Goal: Transaction & Acquisition: Purchase product/service

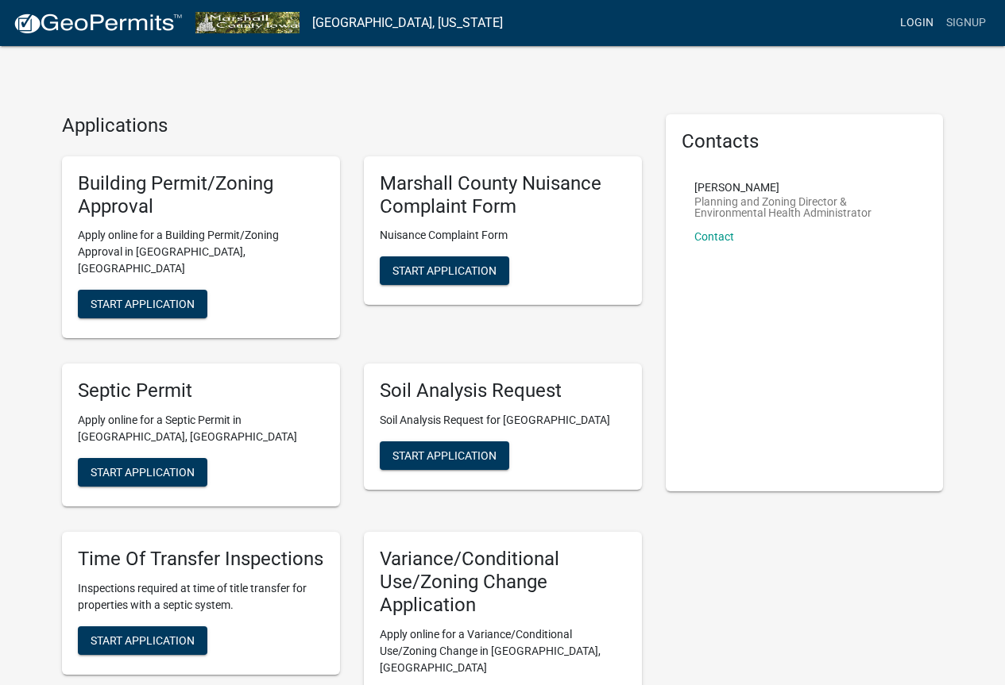
click at [913, 15] on link "Login" at bounding box center [916, 23] width 46 height 30
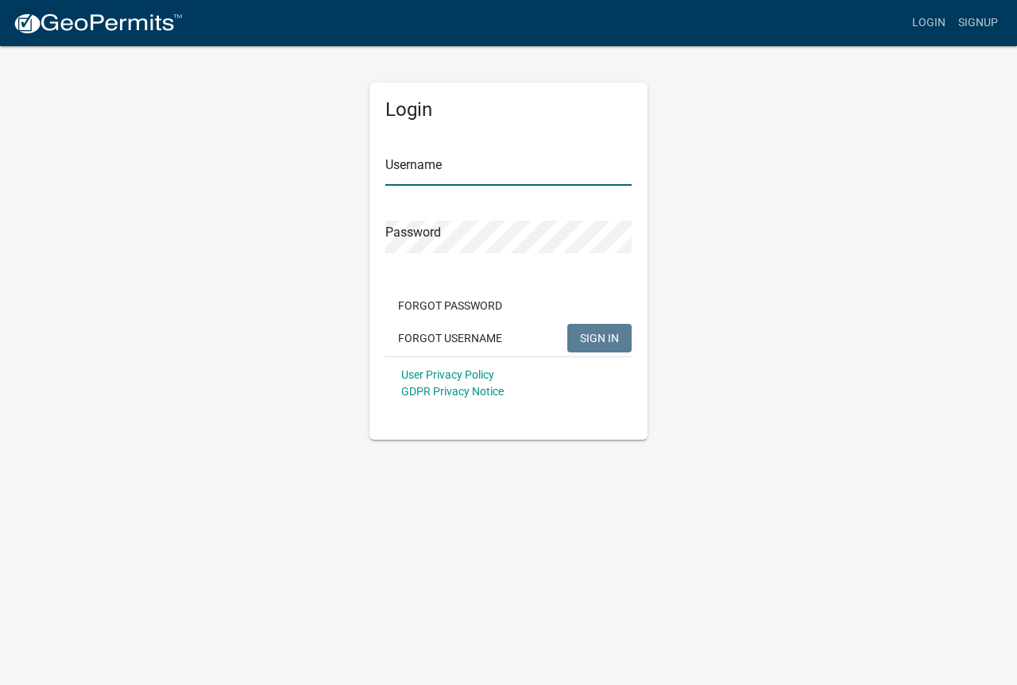
click at [462, 169] on input "Username" at bounding box center [508, 169] width 246 height 33
type input "ggarrels"
click at [567, 324] on button "SIGN IN" at bounding box center [599, 338] width 64 height 29
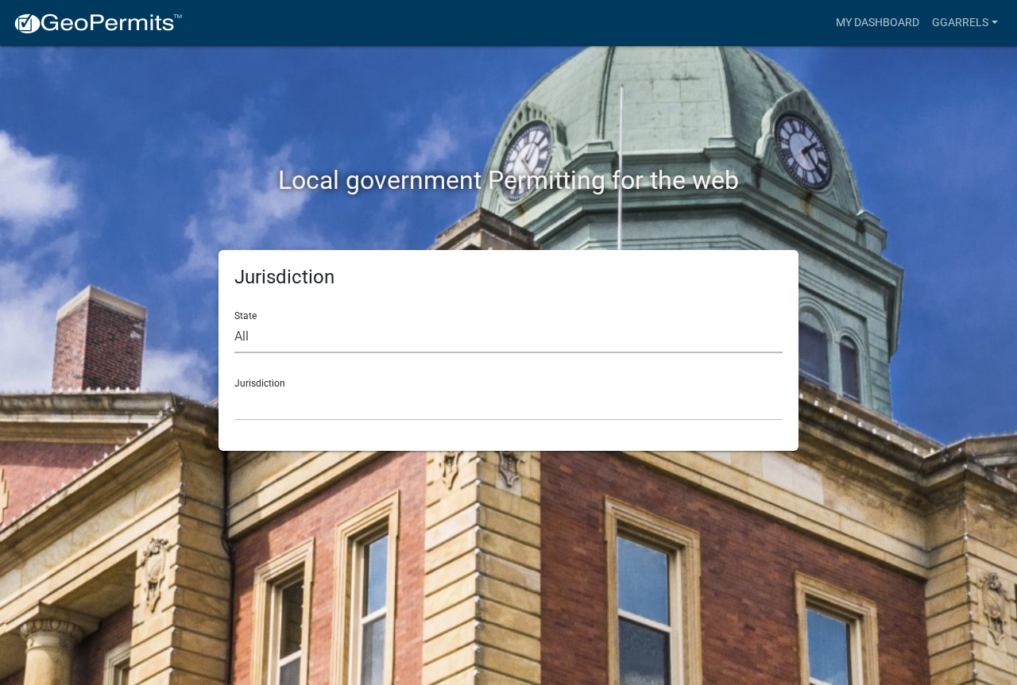
click at [295, 344] on select "All [US_STATE] [US_STATE] [US_STATE] [US_STATE] [US_STATE] [US_STATE] [US_STATE…" at bounding box center [508, 337] width 548 height 33
select select "[US_STATE]"
click at [234, 321] on select "All [US_STATE] [US_STATE] [US_STATE] [US_STATE] [US_STATE] [US_STATE] [US_STATE…" at bounding box center [508, 337] width 548 height 33
click at [276, 404] on select "[GEOGRAPHIC_DATA], [US_STATE] [GEOGRAPHIC_DATA], [US_STATE] [GEOGRAPHIC_DATA], …" at bounding box center [508, 404] width 548 height 33
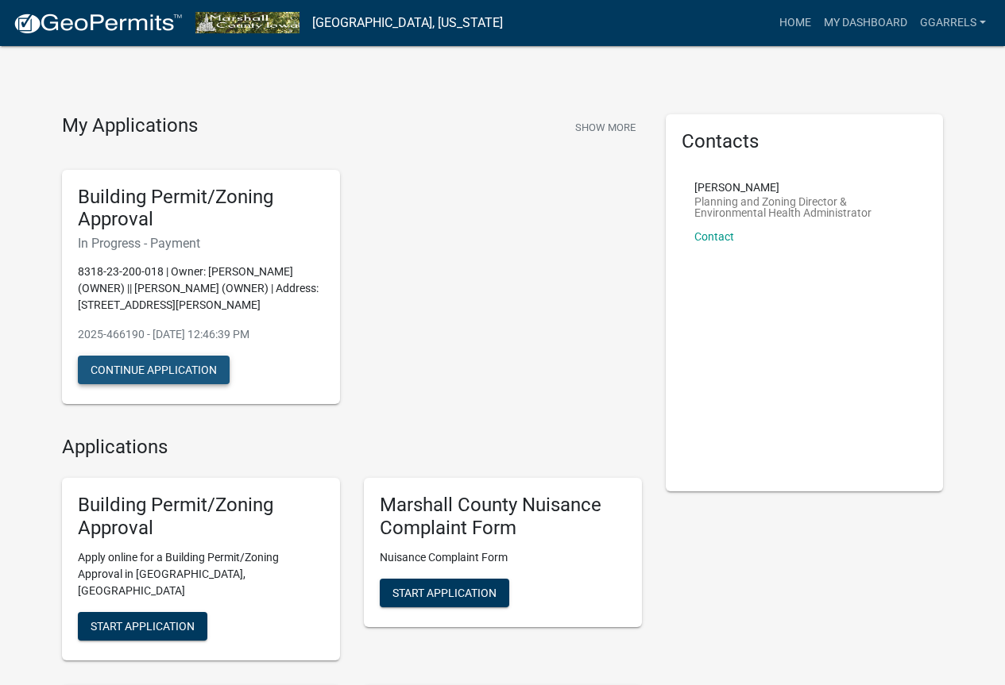
click at [142, 369] on button "Continue Application" at bounding box center [154, 370] width 152 height 29
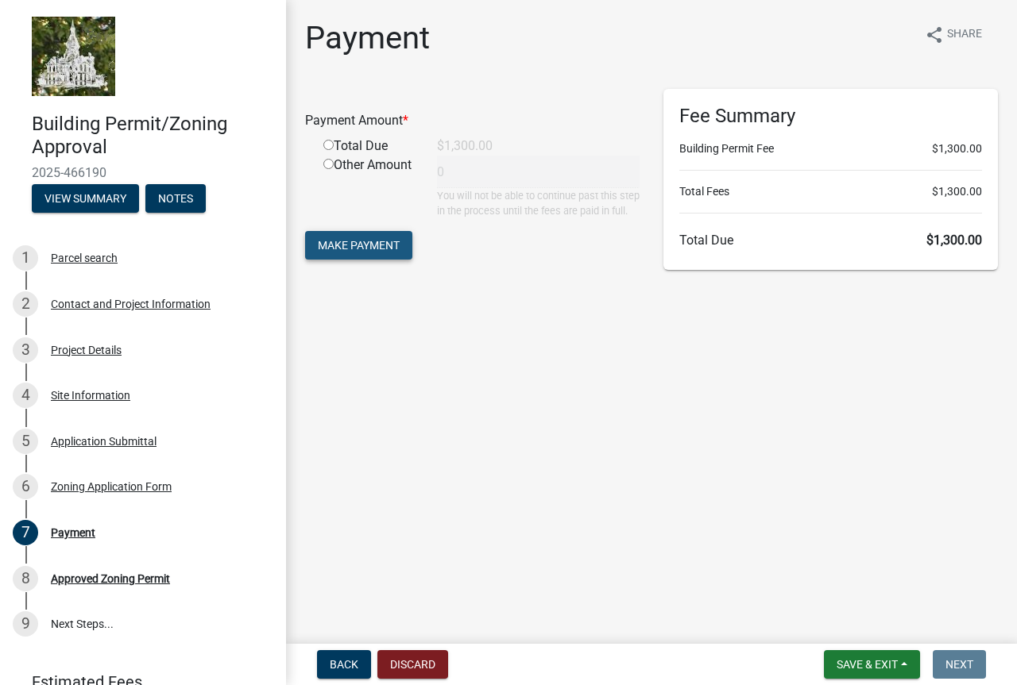
click at [384, 252] on span "Make Payment" at bounding box center [359, 245] width 82 height 13
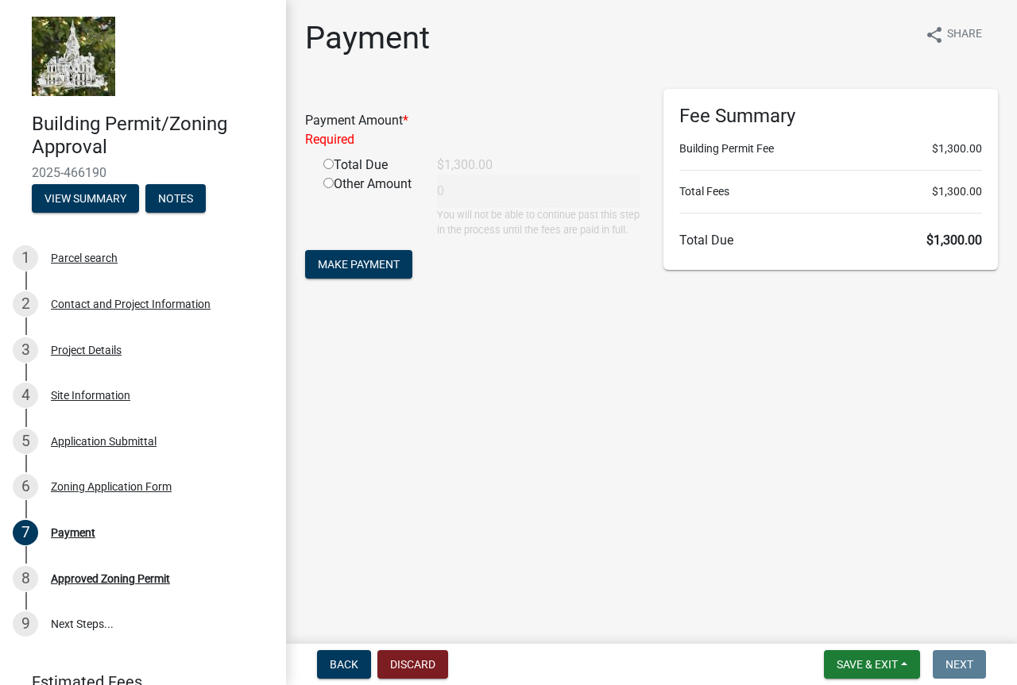
click at [354, 165] on div "Total Due" at bounding box center [368, 165] width 114 height 19
click at [330, 167] on input "radio" at bounding box center [328, 164] width 10 height 10
radio input "true"
type input "1300"
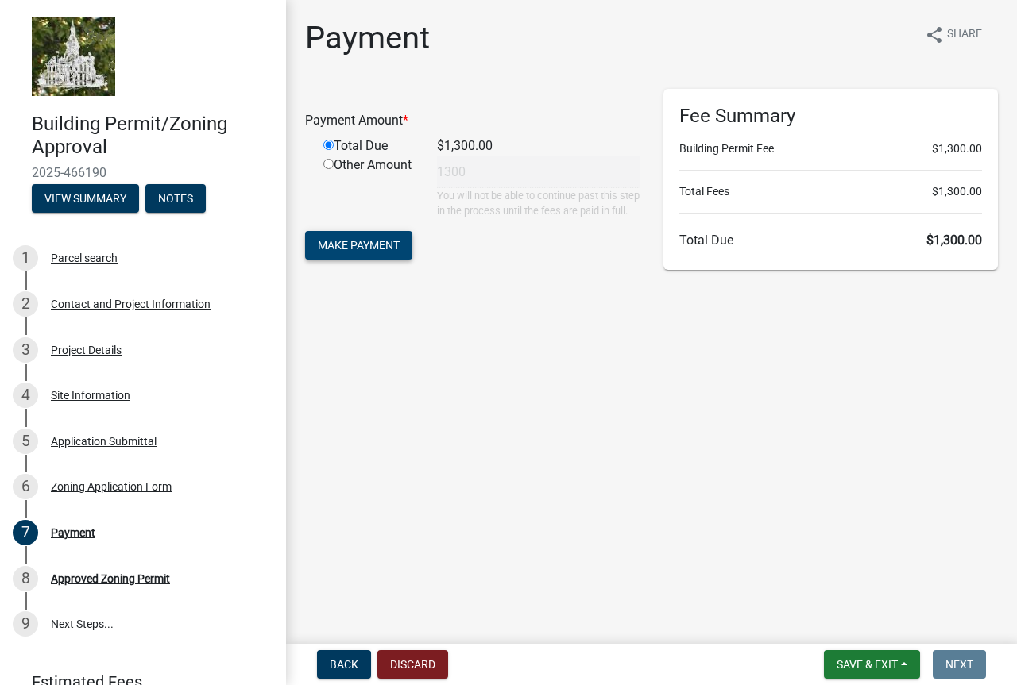
click at [353, 252] on span "Make Payment" at bounding box center [359, 245] width 82 height 13
